Goal: Task Accomplishment & Management: Manage account settings

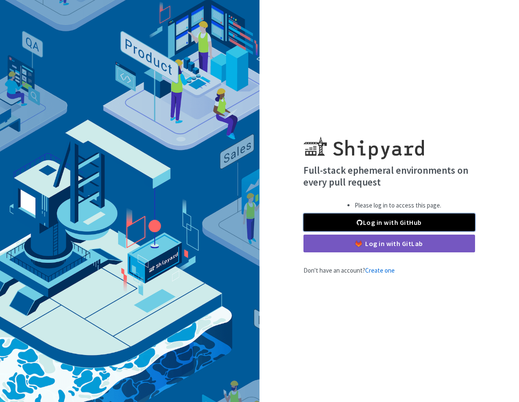
click at [360, 222] on span at bounding box center [360, 222] width 6 height 7
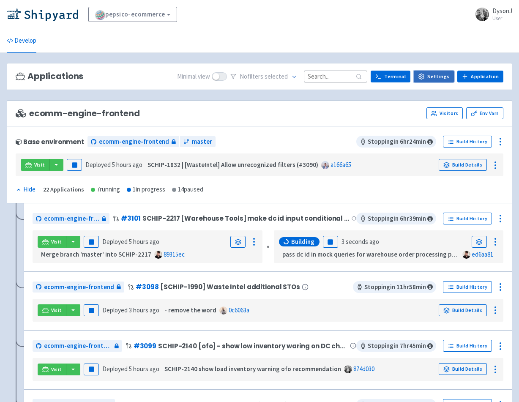
click at [430, 76] on link "Settings" at bounding box center [434, 77] width 40 height 12
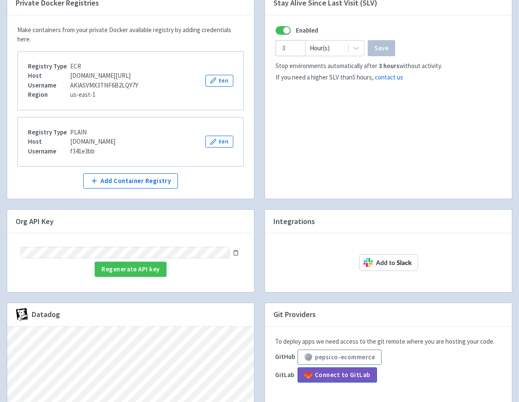
scroll to position [309, 0]
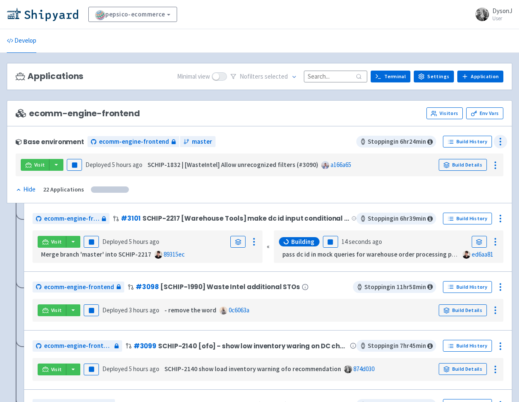
click at [499, 142] on icon at bounding box center [500, 142] width 10 height 10
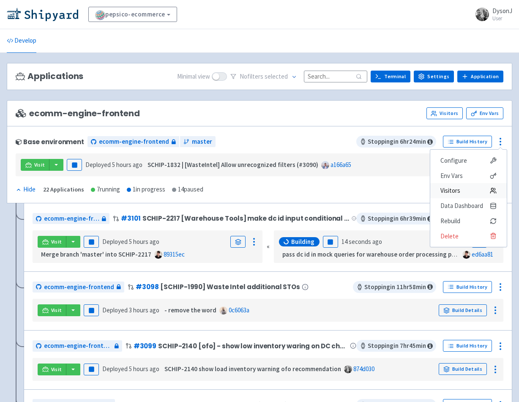
click at [456, 189] on span "Visitors" at bounding box center [451, 191] width 20 height 12
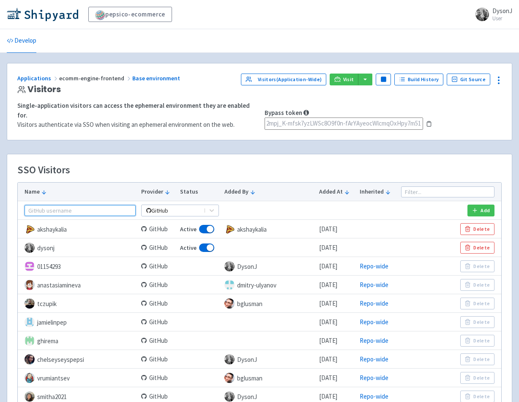
click at [73, 206] on input "text" at bounding box center [80, 210] width 111 height 11
click at [71, 205] on input "text" at bounding box center [80, 210] width 111 height 11
paste input "amirOrbe"
type input "amirOrbe"
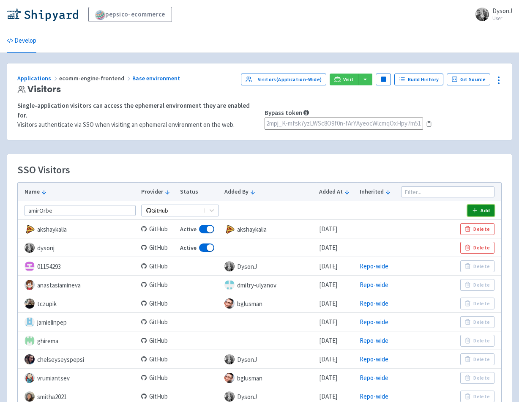
click at [481, 205] on button "Add" at bounding box center [481, 211] width 27 height 12
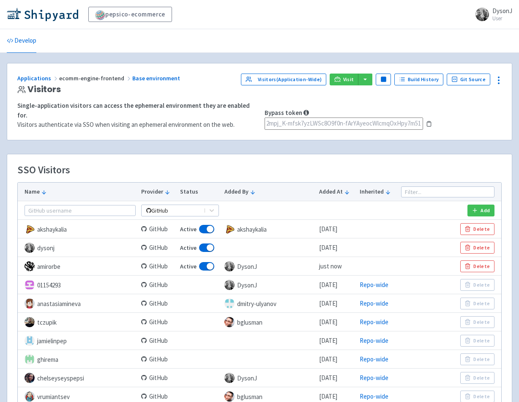
click at [227, 164] on div "SSO Visitors" at bounding box center [259, 173] width 484 height 18
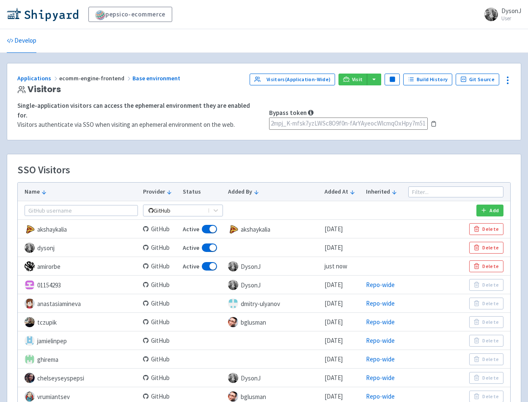
click at [176, 164] on div "SSO Visitors" at bounding box center [263, 173] width 493 height 18
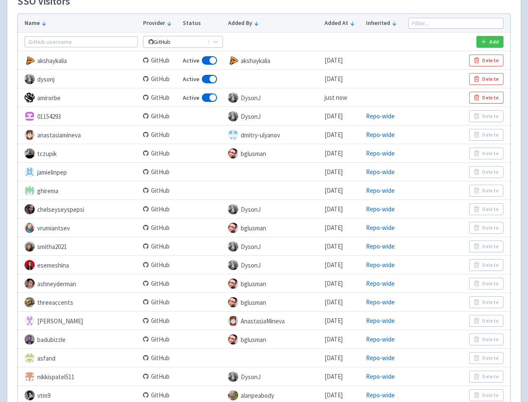
scroll to position [169, 0]
click at [371, 91] on td at bounding box center [384, 97] width 42 height 19
click at [32, 93] on span at bounding box center [30, 97] width 10 height 10
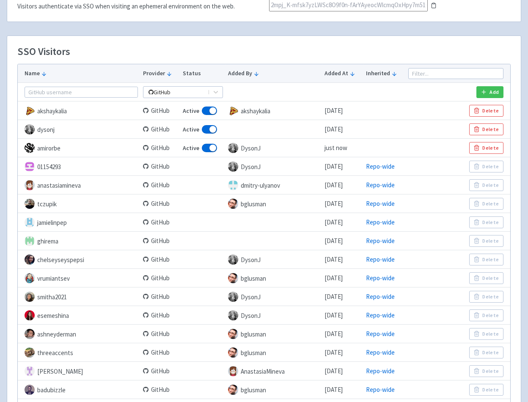
scroll to position [0, 0]
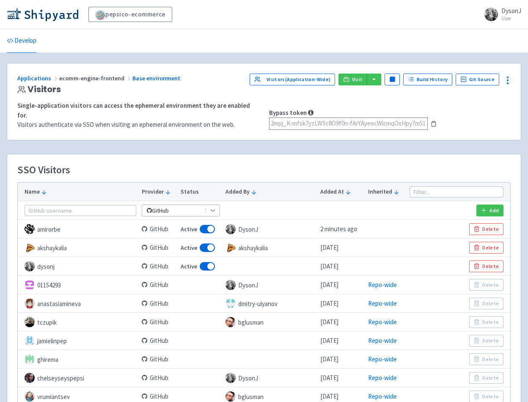
click at [208, 207] on icon at bounding box center [212, 211] width 8 height 8
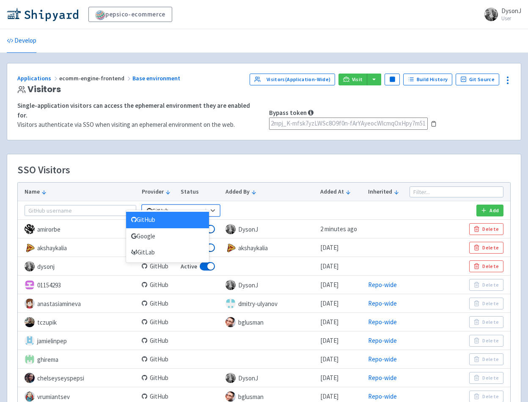
click at [194, 166] on div "SSO Visitors" at bounding box center [263, 173] width 493 height 18
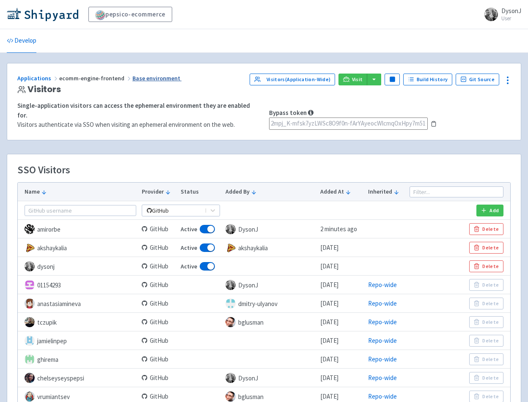
click at [157, 82] on link "Base environment" at bounding box center [156, 78] width 49 height 8
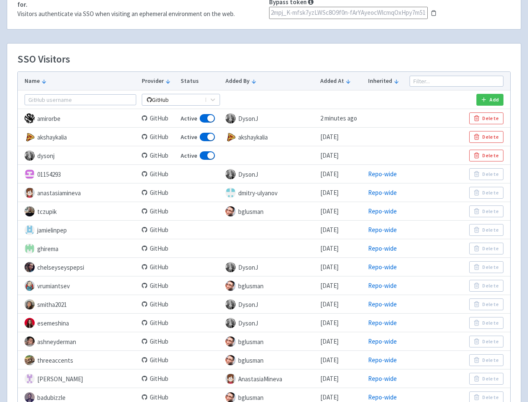
scroll to position [127, 0]
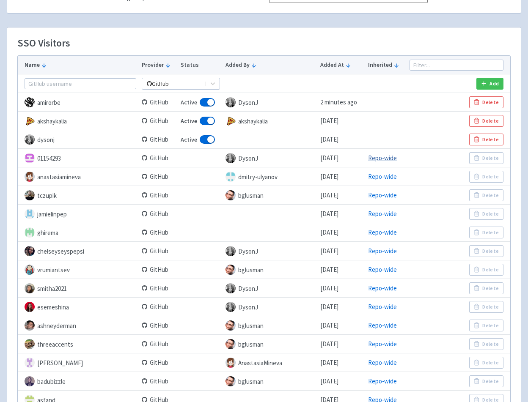
click at [382, 154] on link "Repo-wide" at bounding box center [382, 158] width 29 height 8
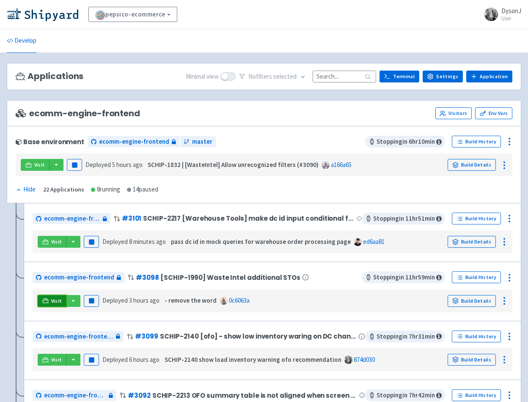
click at [49, 300] on link "Visit" at bounding box center [52, 301] width 29 height 12
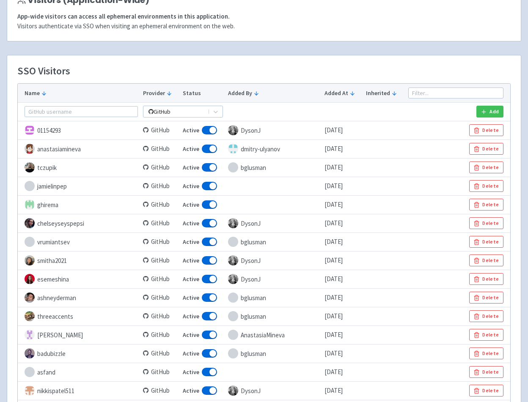
scroll to position [85, 0]
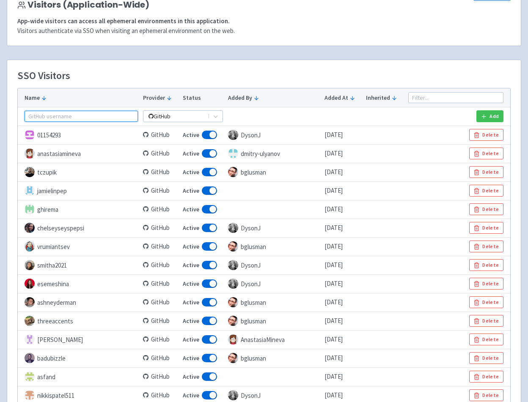
click at [91, 118] on input "text" at bounding box center [81, 116] width 113 height 11
paste input "amirOrbe"
type input "amirOrbe"
click at [484, 115] on icon "button" at bounding box center [483, 116] width 6 height 6
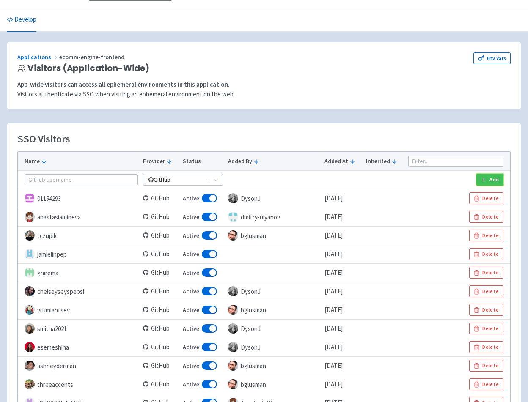
scroll to position [0, 0]
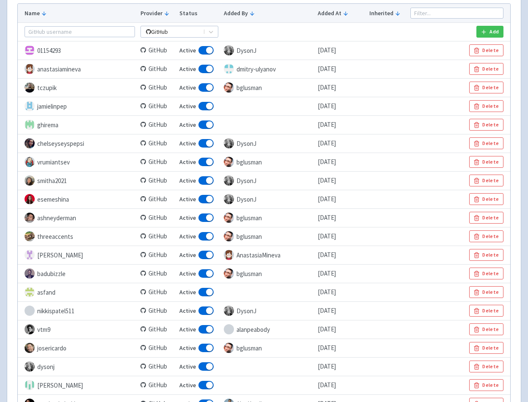
scroll to position [651, 0]
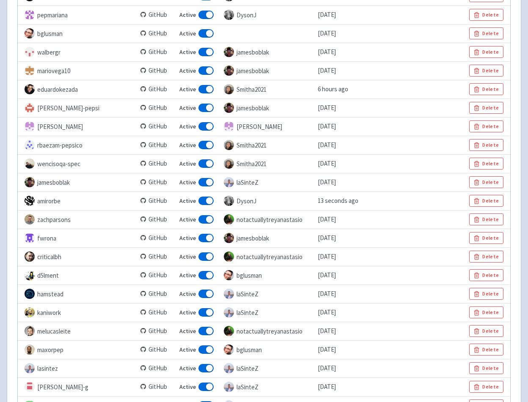
click at [400, 205] on td at bounding box center [387, 201] width 41 height 19
click at [77, 203] on td "amirorbe" at bounding box center [78, 201] width 120 height 19
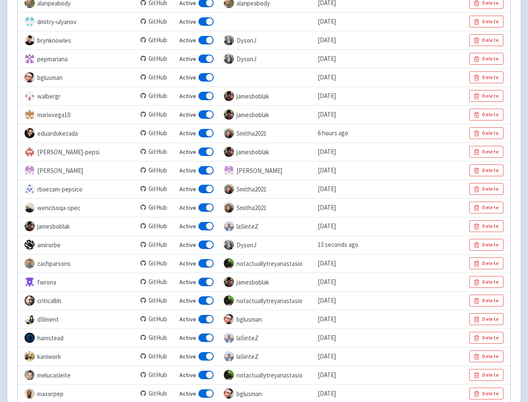
scroll to position [609, 0]
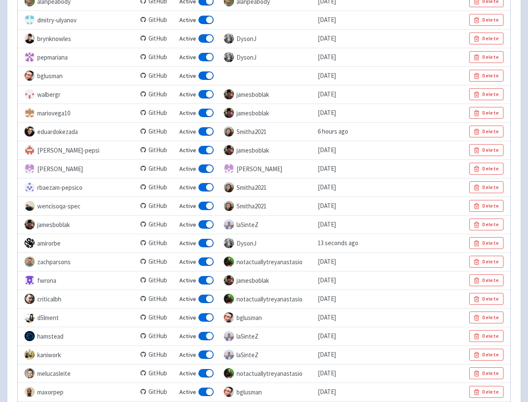
click at [87, 247] on td "amirorbe" at bounding box center [78, 243] width 120 height 19
click at [66, 249] on td "amirorbe" at bounding box center [78, 243] width 120 height 19
click at [54, 246] on td "amirorbe" at bounding box center [78, 243] width 120 height 19
click at [74, 241] on td "amirorbe" at bounding box center [78, 243] width 120 height 19
click at [52, 242] on td "amirorbe" at bounding box center [78, 243] width 120 height 19
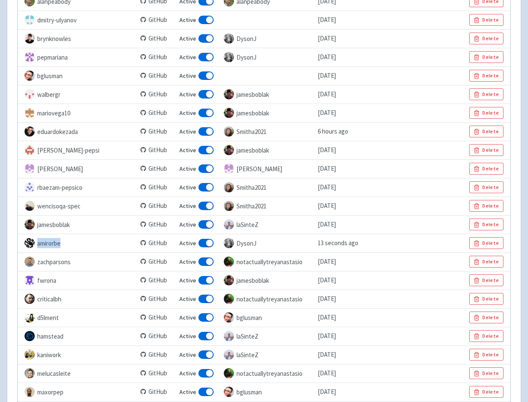
click at [52, 242] on td "amirorbe" at bounding box center [78, 243] width 120 height 19
click at [44, 245] on td "amirorbe" at bounding box center [78, 243] width 120 height 19
click at [75, 244] on td "amirorbe" at bounding box center [78, 243] width 120 height 19
